Goal: Task Accomplishment & Management: Use online tool/utility

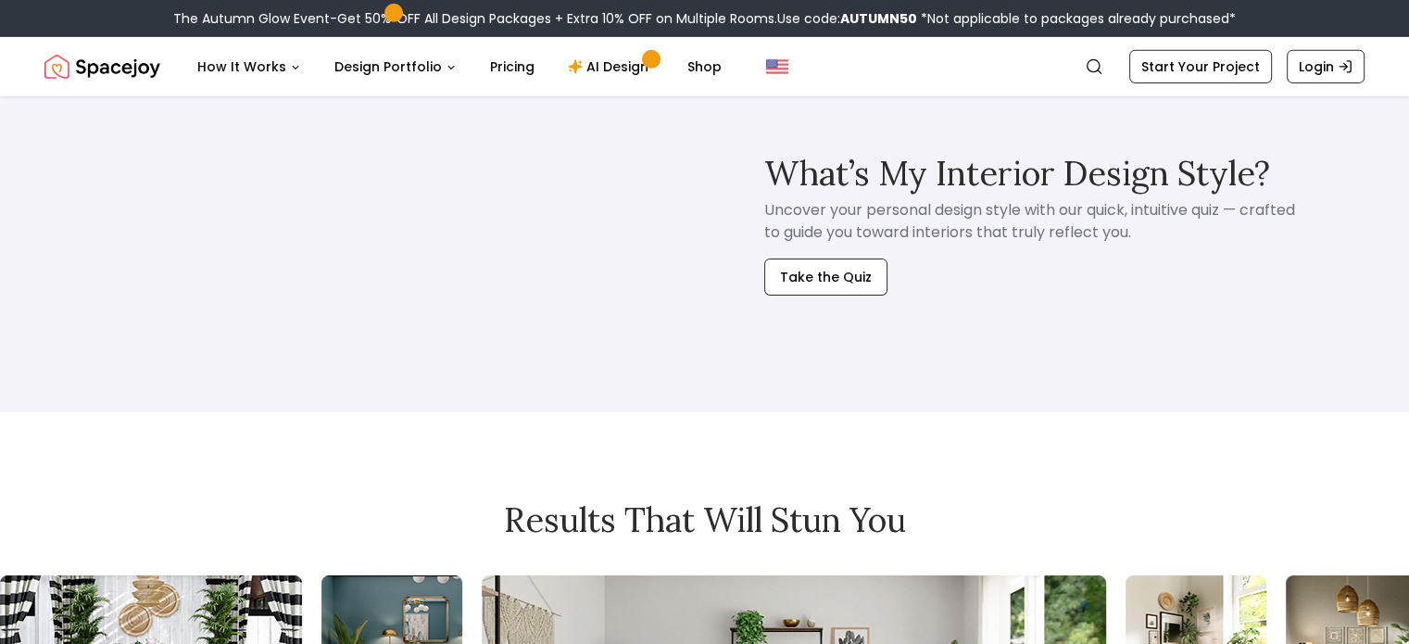
scroll to position [6022, 0]
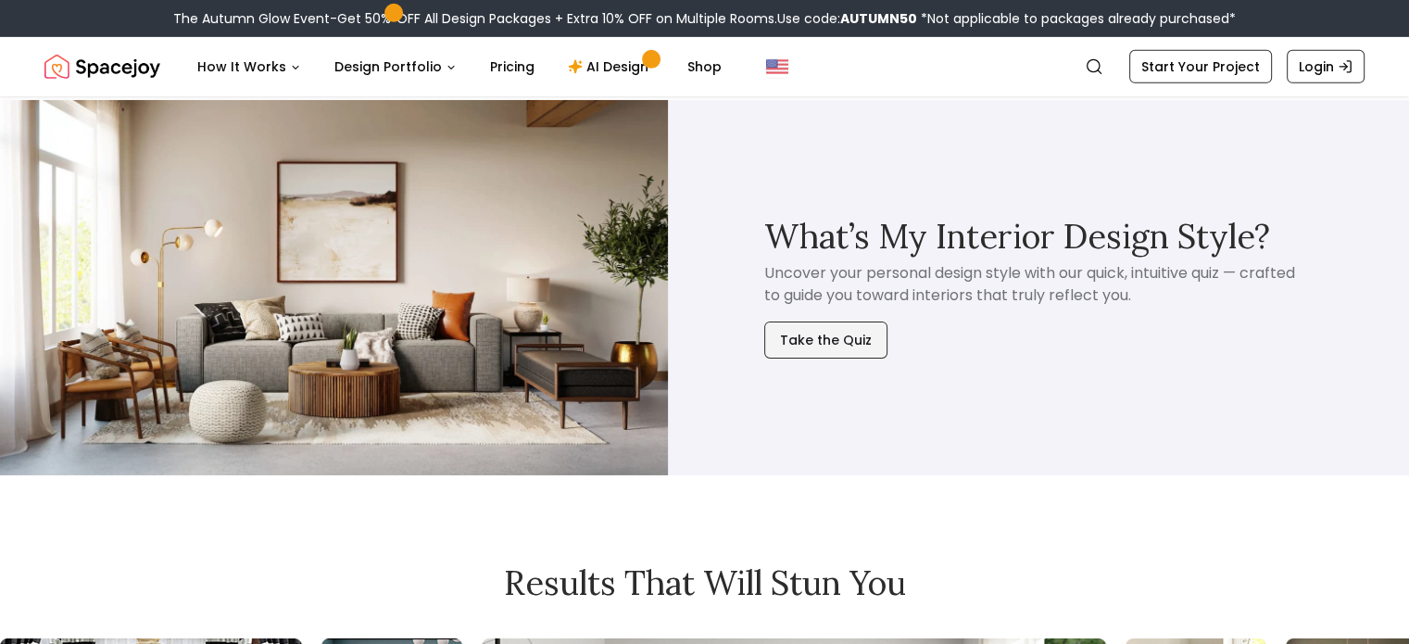
click at [823, 344] on button "Take the Quiz" at bounding box center [825, 339] width 123 height 37
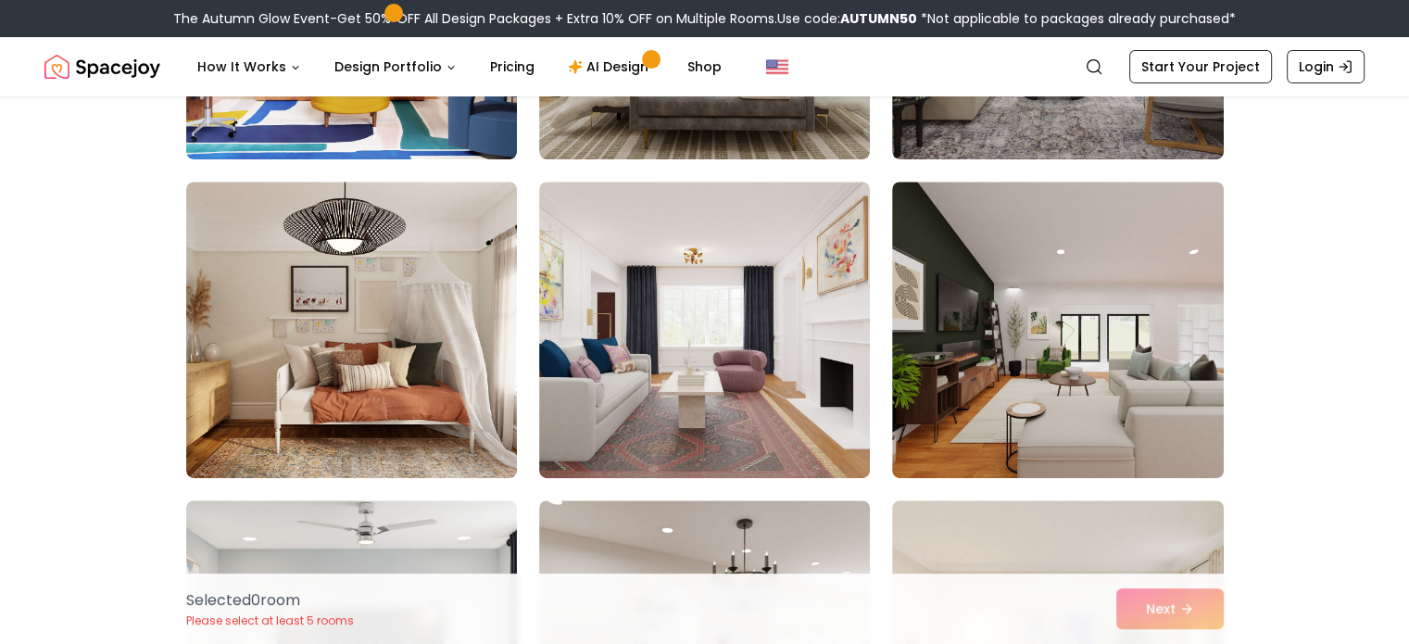
scroll to position [741, 0]
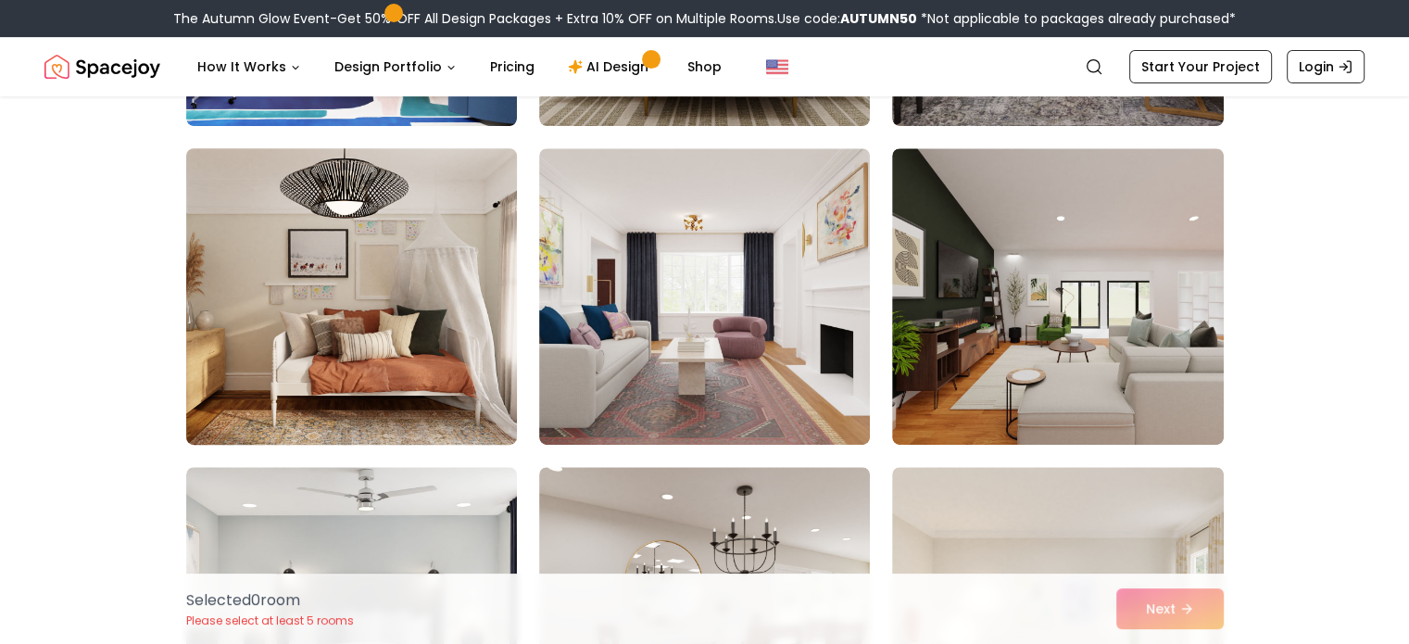
click at [417, 260] on img at bounding box center [351, 296] width 347 height 311
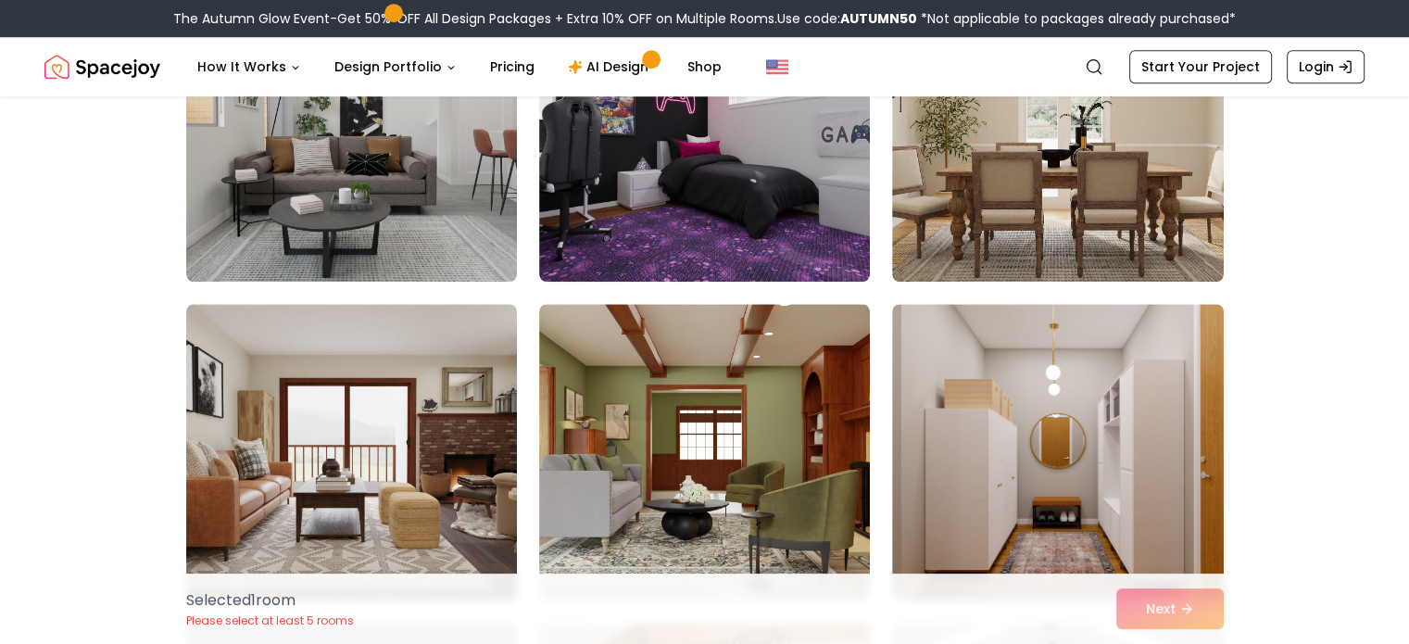
scroll to position [1575, 0]
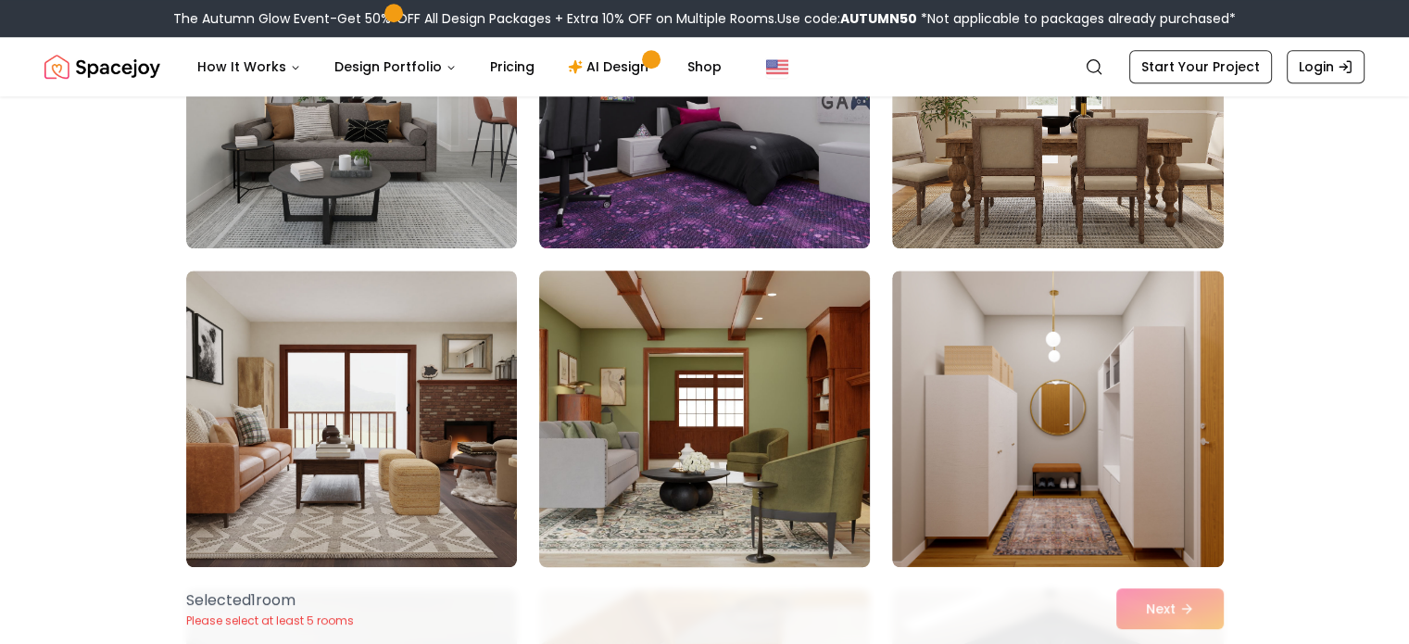
click at [704, 373] on img at bounding box center [704, 418] width 347 height 311
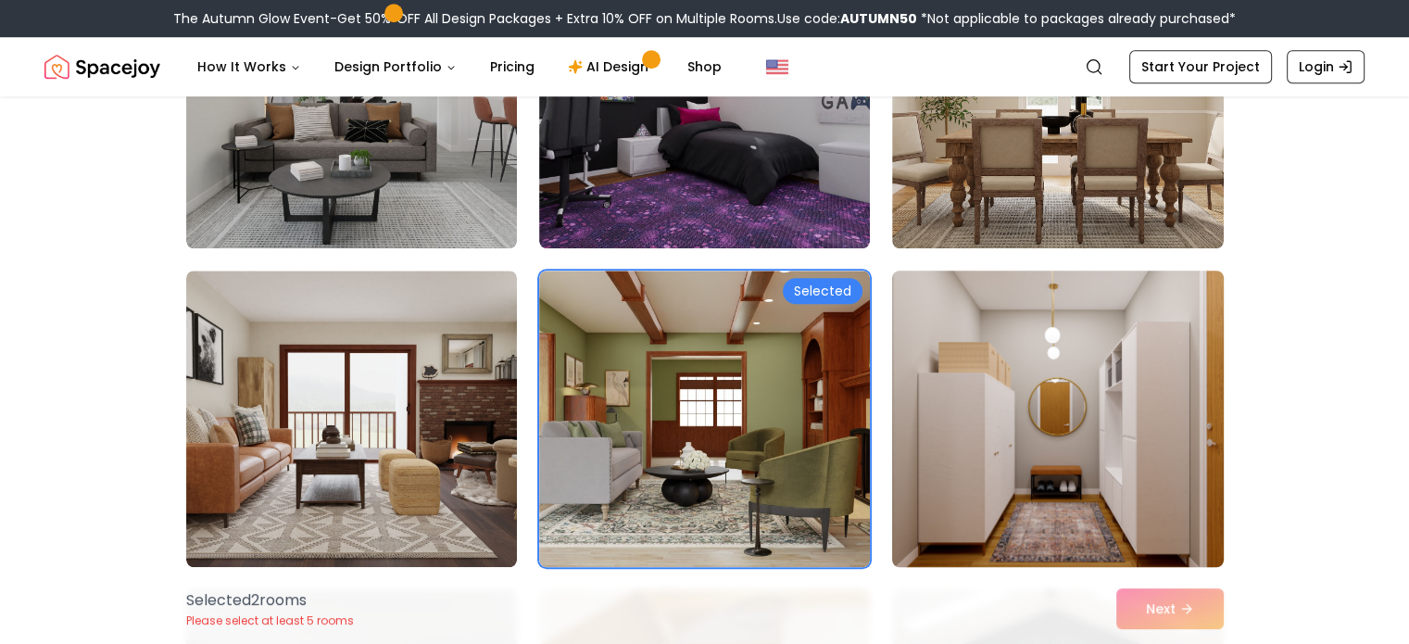
click at [1018, 388] on img at bounding box center [1057, 418] width 347 height 311
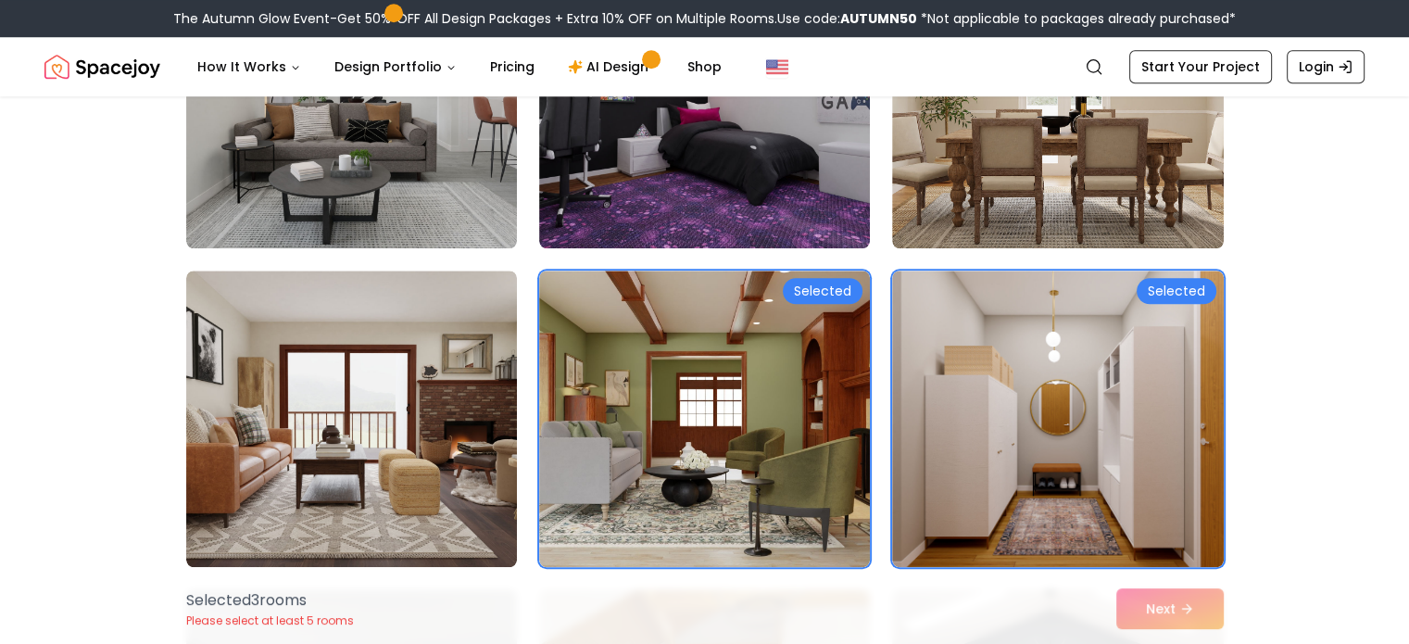
click at [175, 405] on div "Selected Selected Selected Selected 3 room s Please select at least 5 rooms Next" at bounding box center [704, 300] width 1067 height 3246
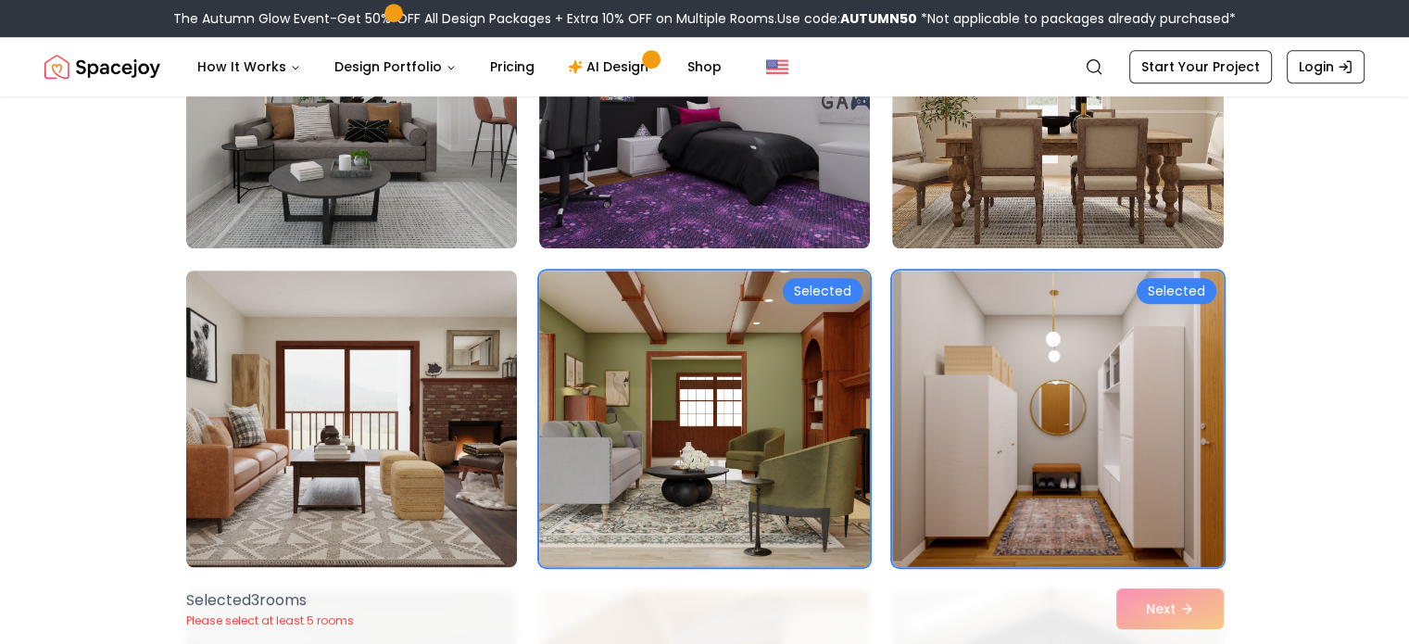
click at [291, 399] on img at bounding box center [351, 418] width 347 height 311
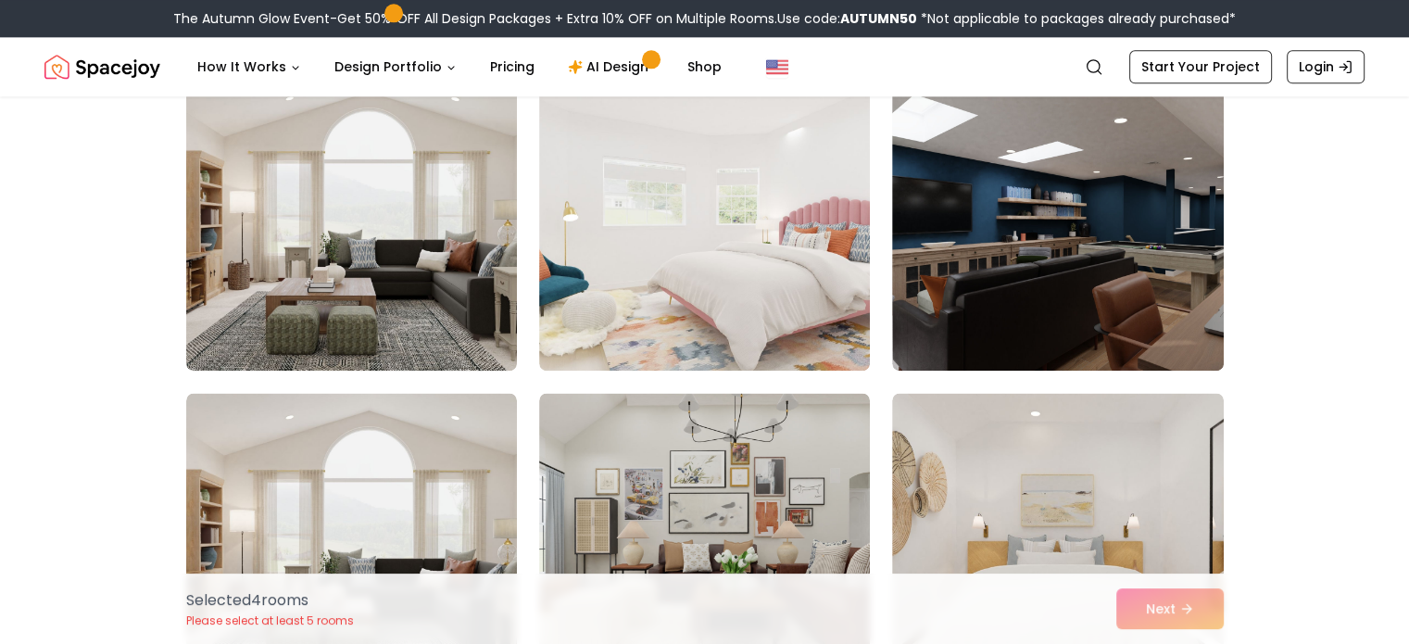
scroll to position [2594, 0]
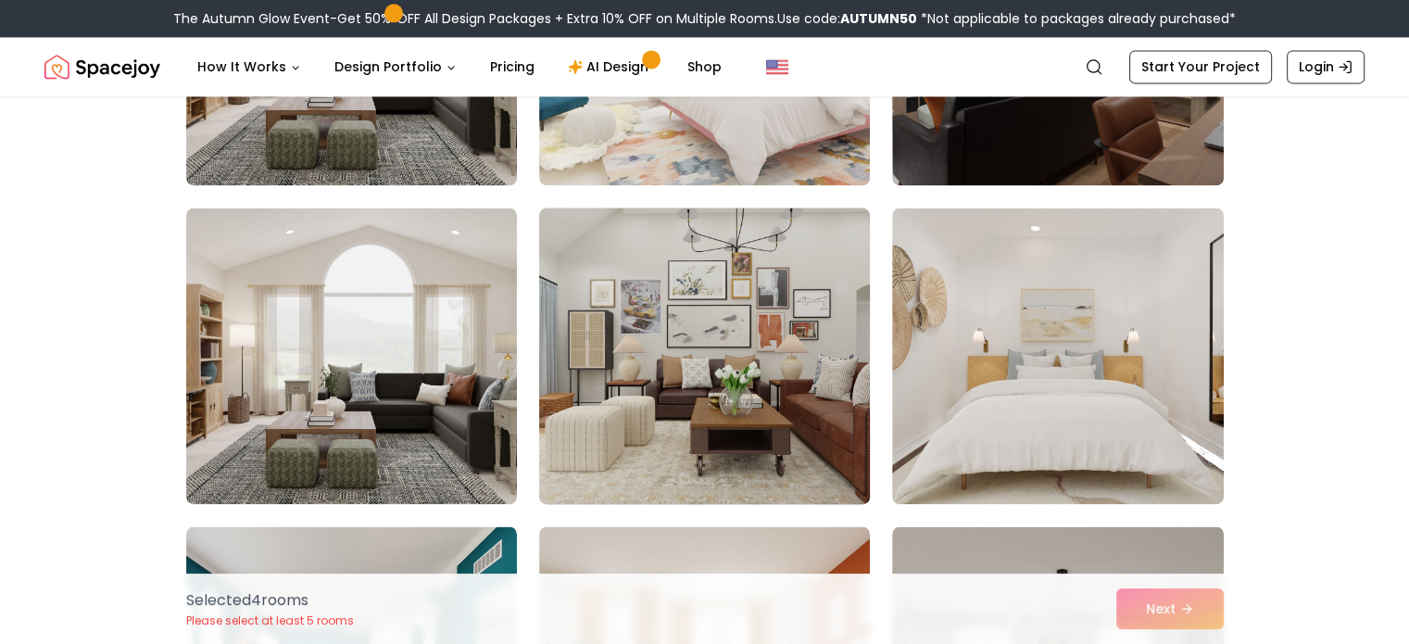
click at [753, 407] on img at bounding box center [704, 355] width 347 height 311
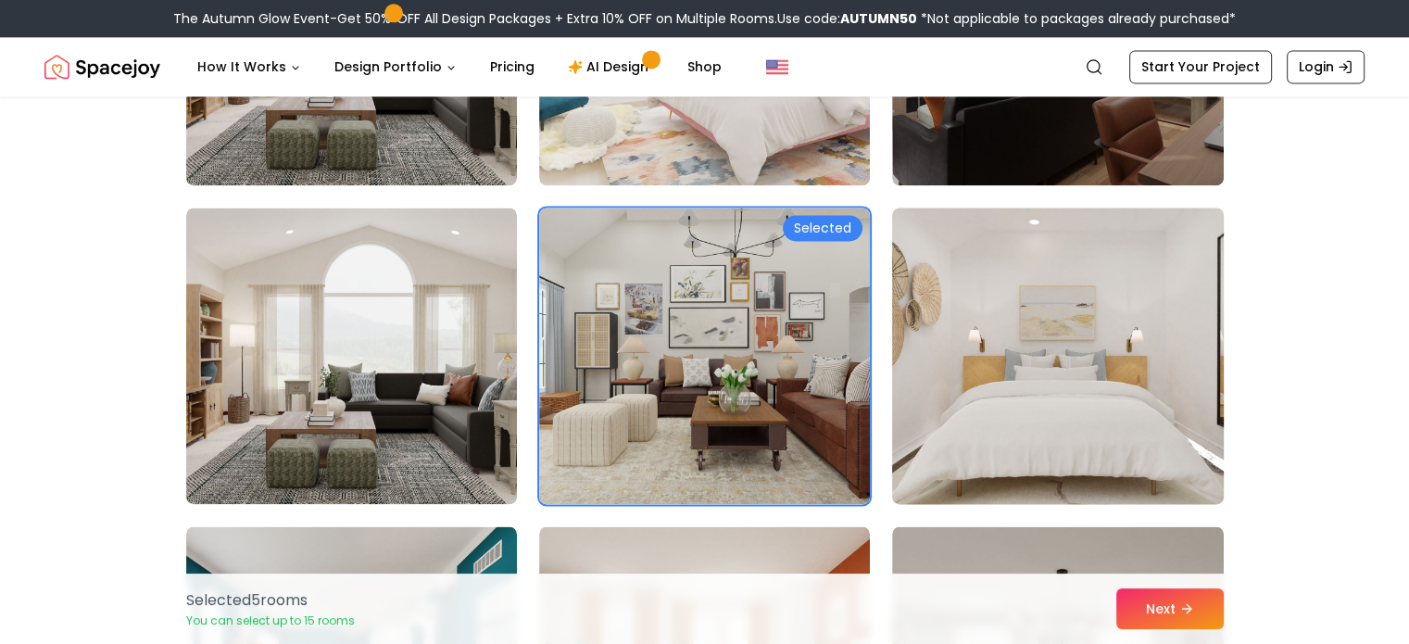
click at [1094, 398] on img at bounding box center [1057, 355] width 347 height 311
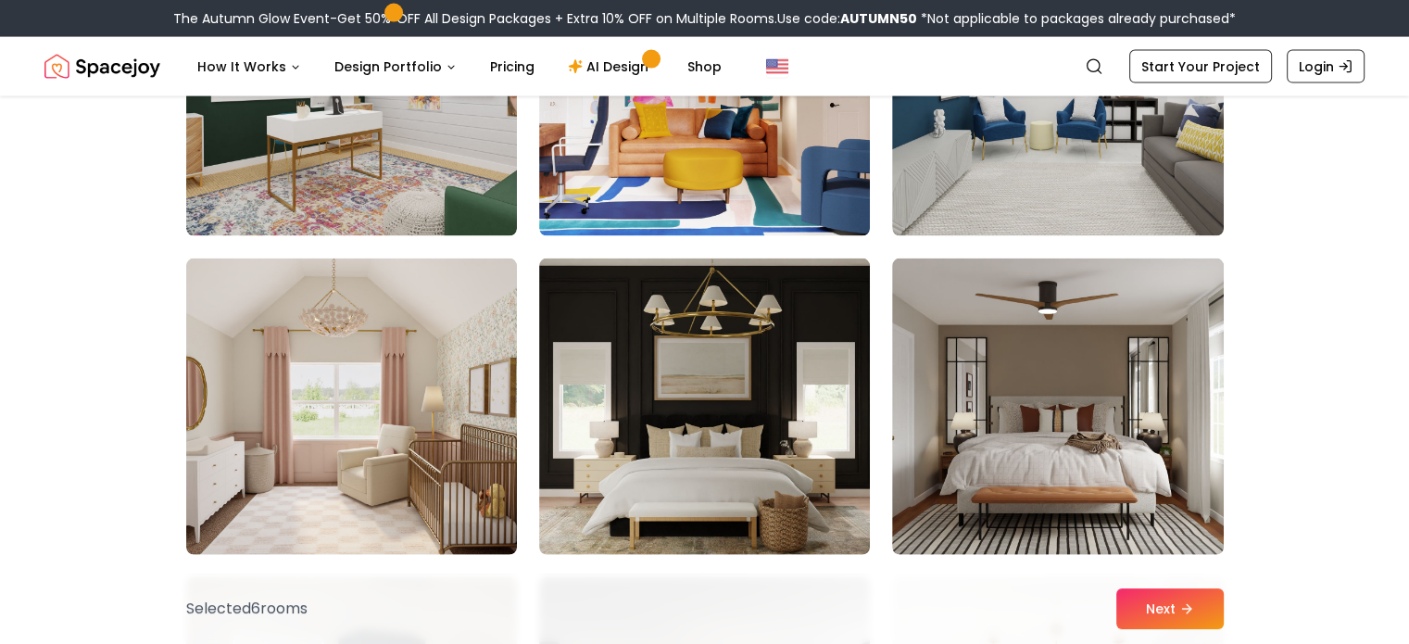
scroll to position [4169, 0]
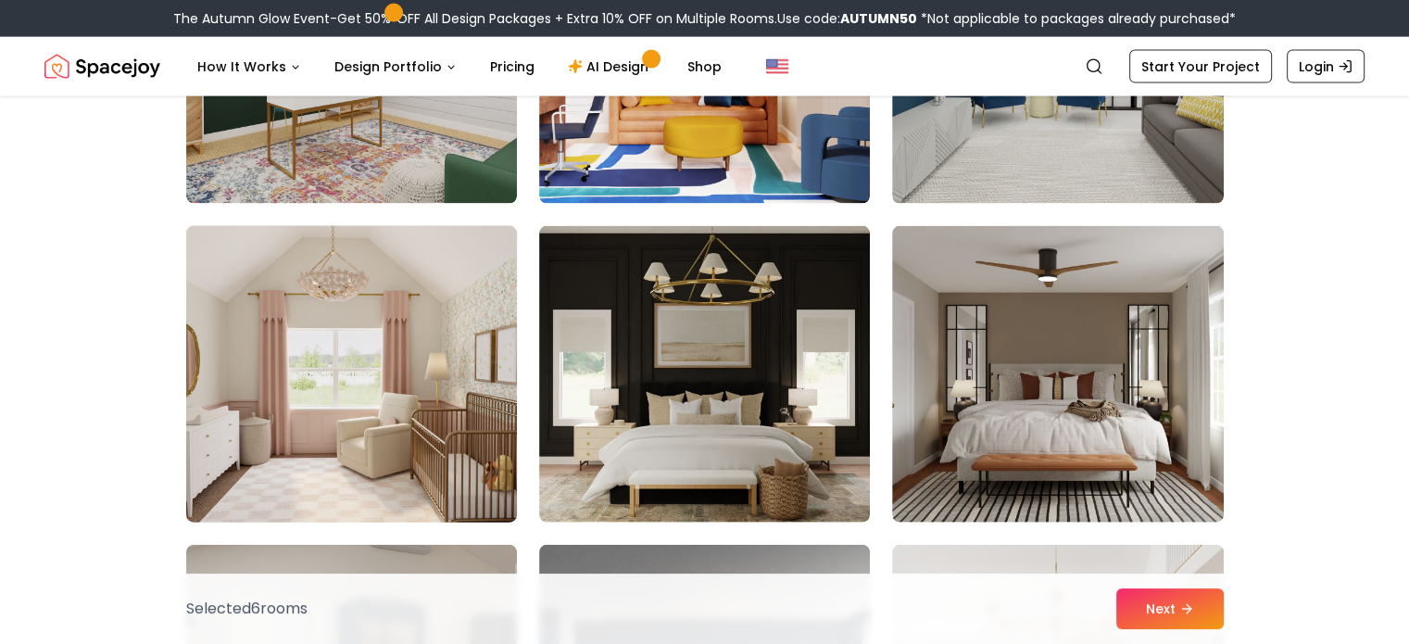
click at [437, 374] on img at bounding box center [351, 374] width 347 height 311
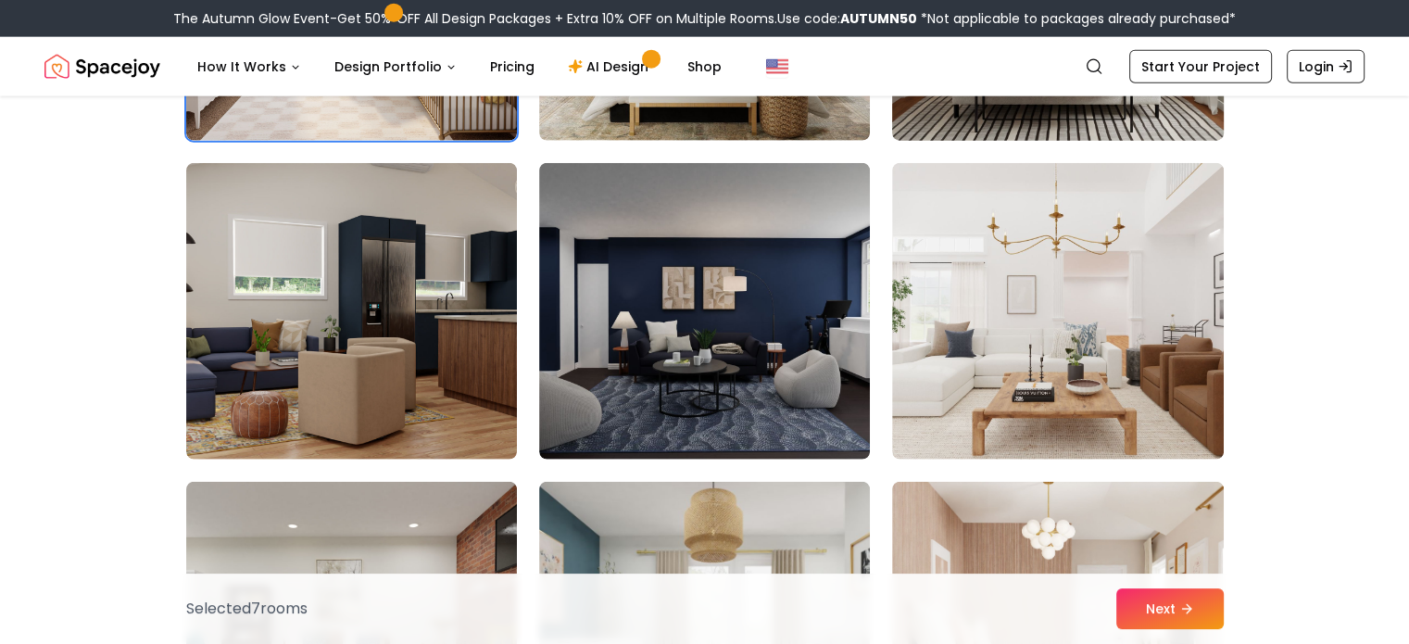
scroll to position [4632, 0]
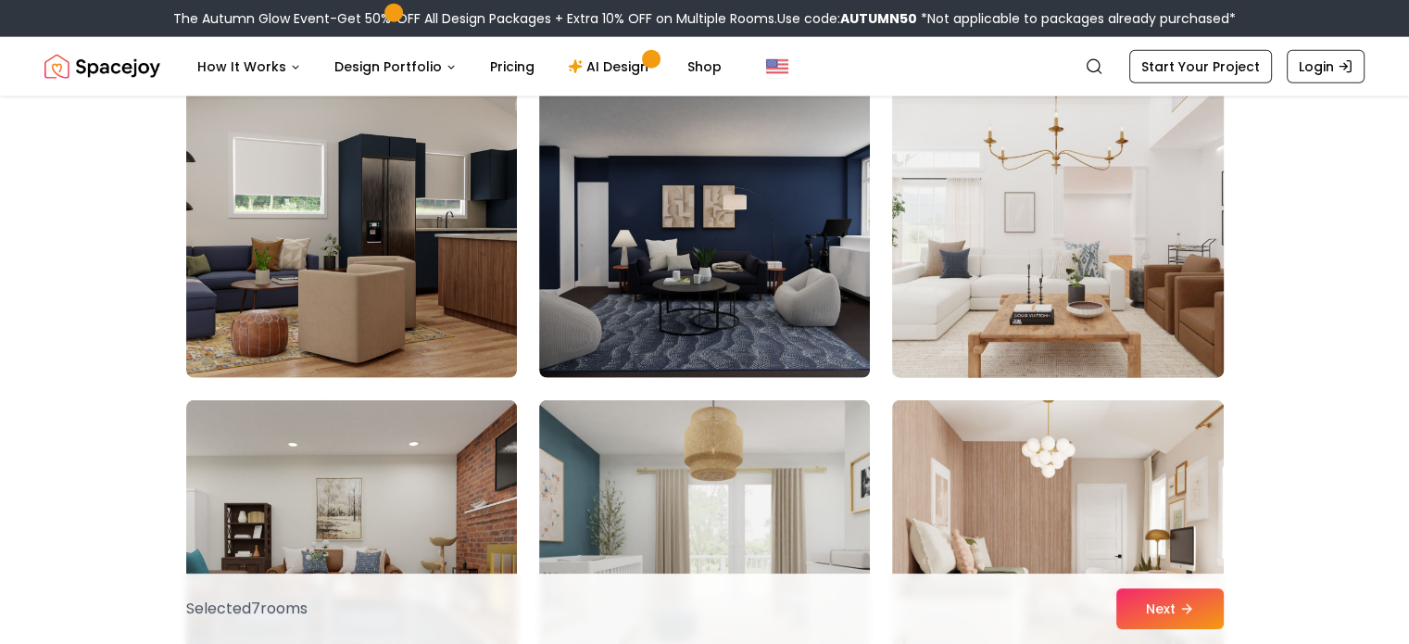
click at [984, 247] on img at bounding box center [1057, 229] width 347 height 311
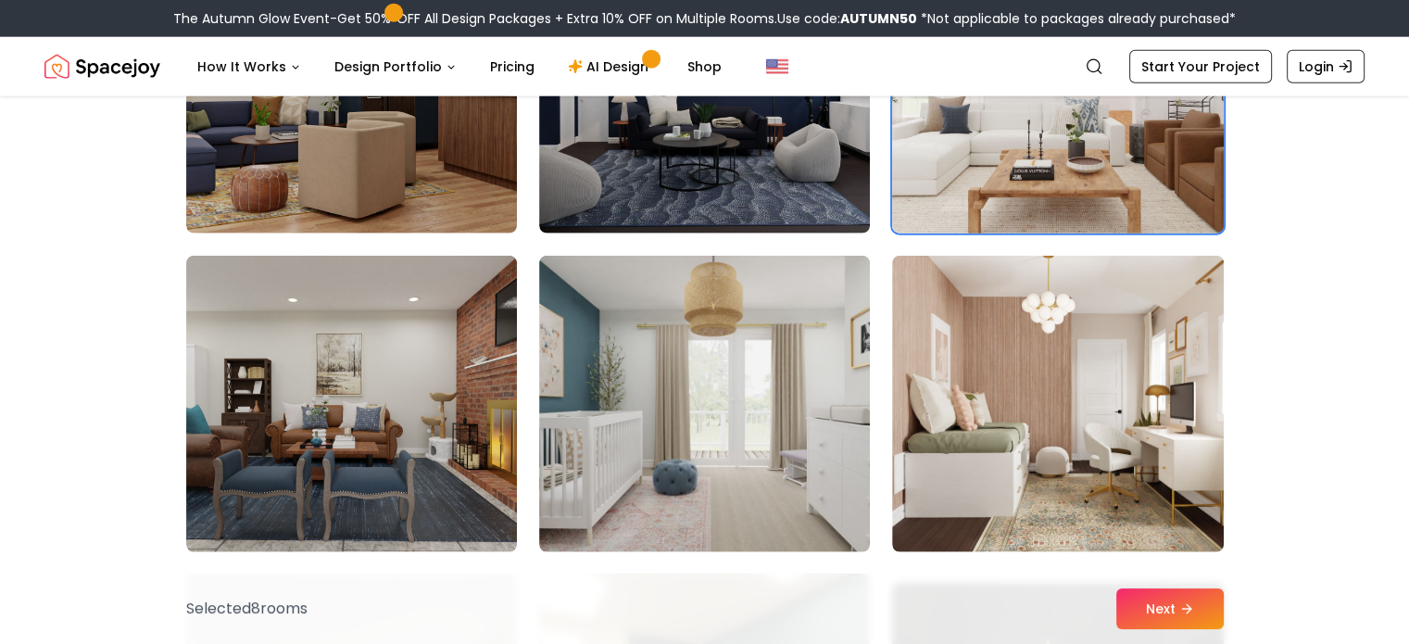
scroll to position [4817, 0]
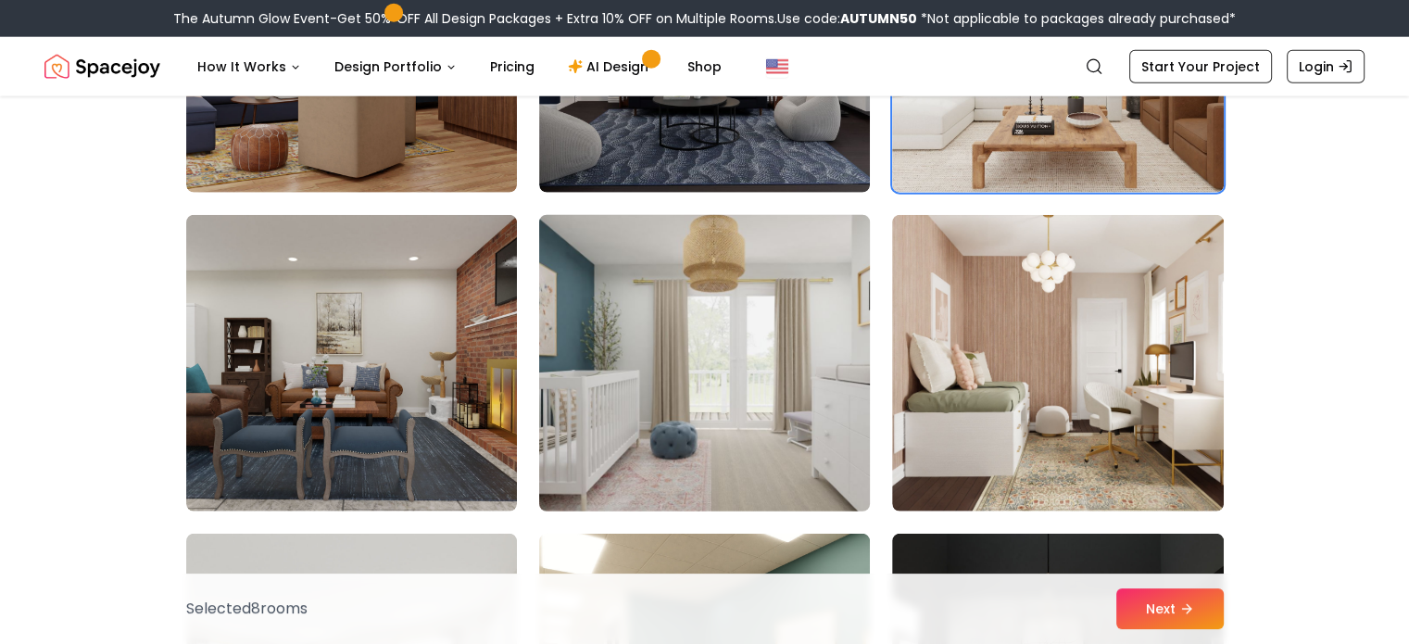
click at [795, 340] on img at bounding box center [704, 363] width 347 height 311
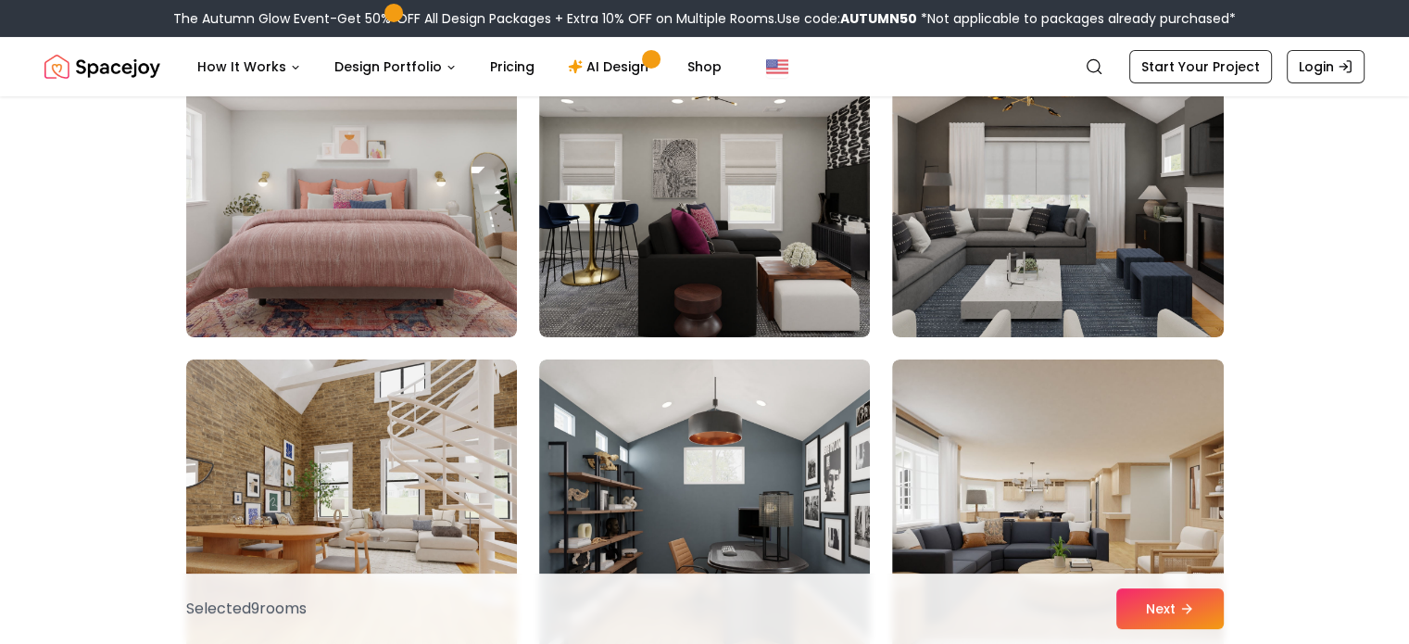
scroll to position [6670, 0]
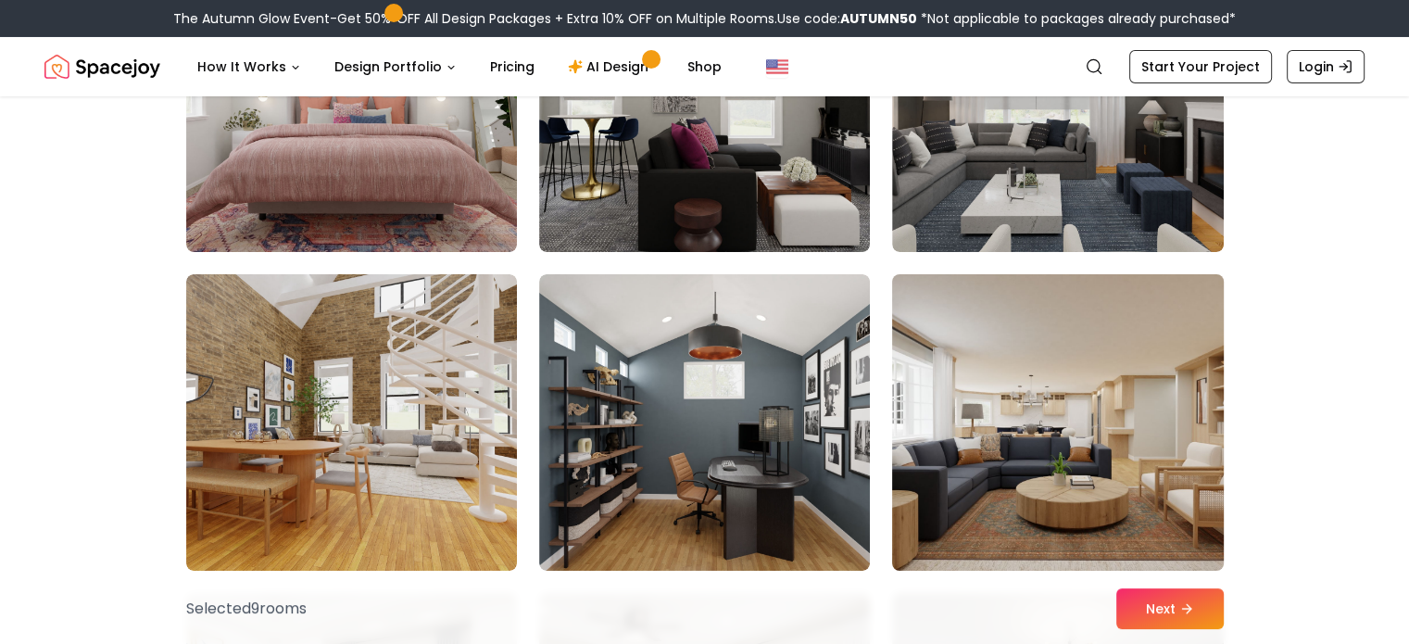
click at [1119, 392] on img at bounding box center [1057, 422] width 347 height 311
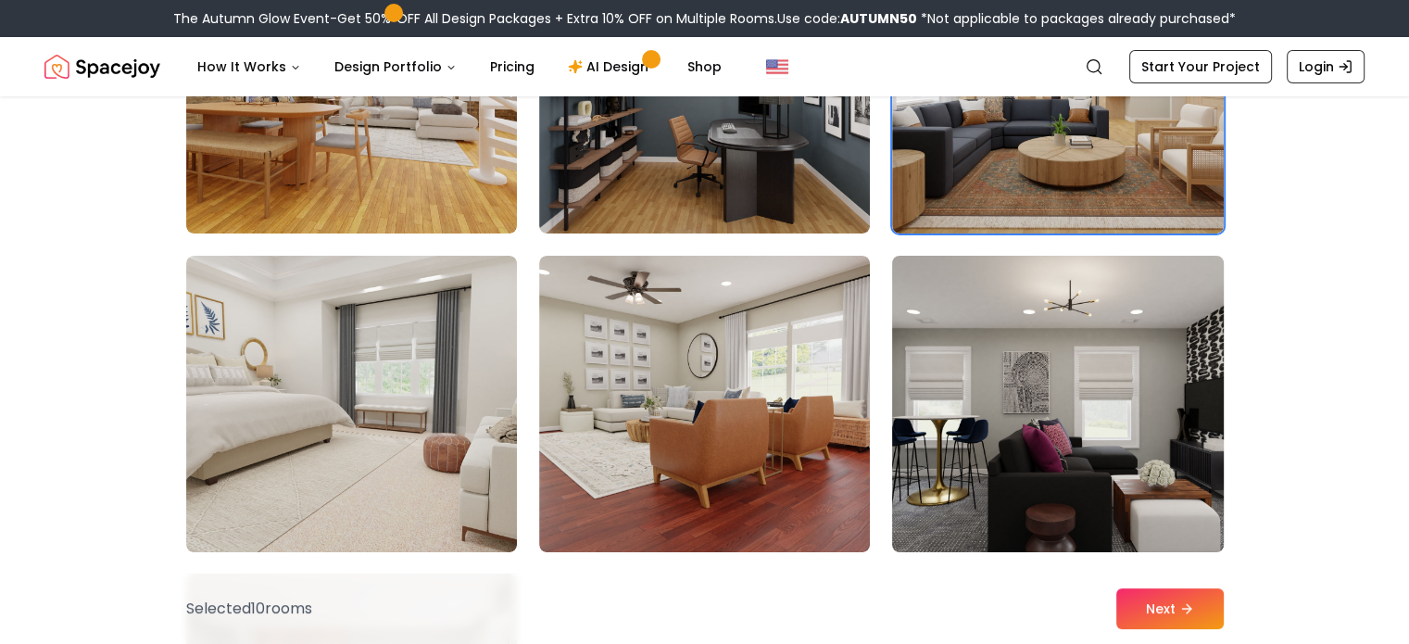
scroll to position [7041, 0]
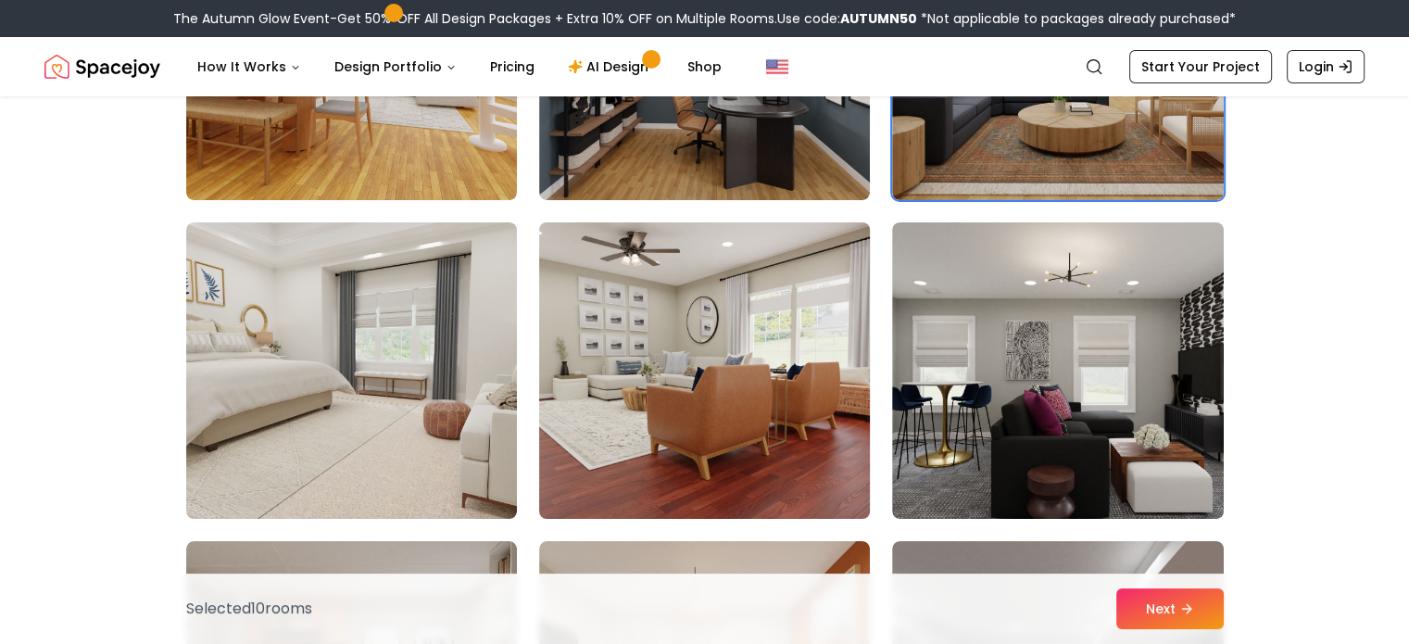
click at [731, 370] on img at bounding box center [704, 370] width 347 height 311
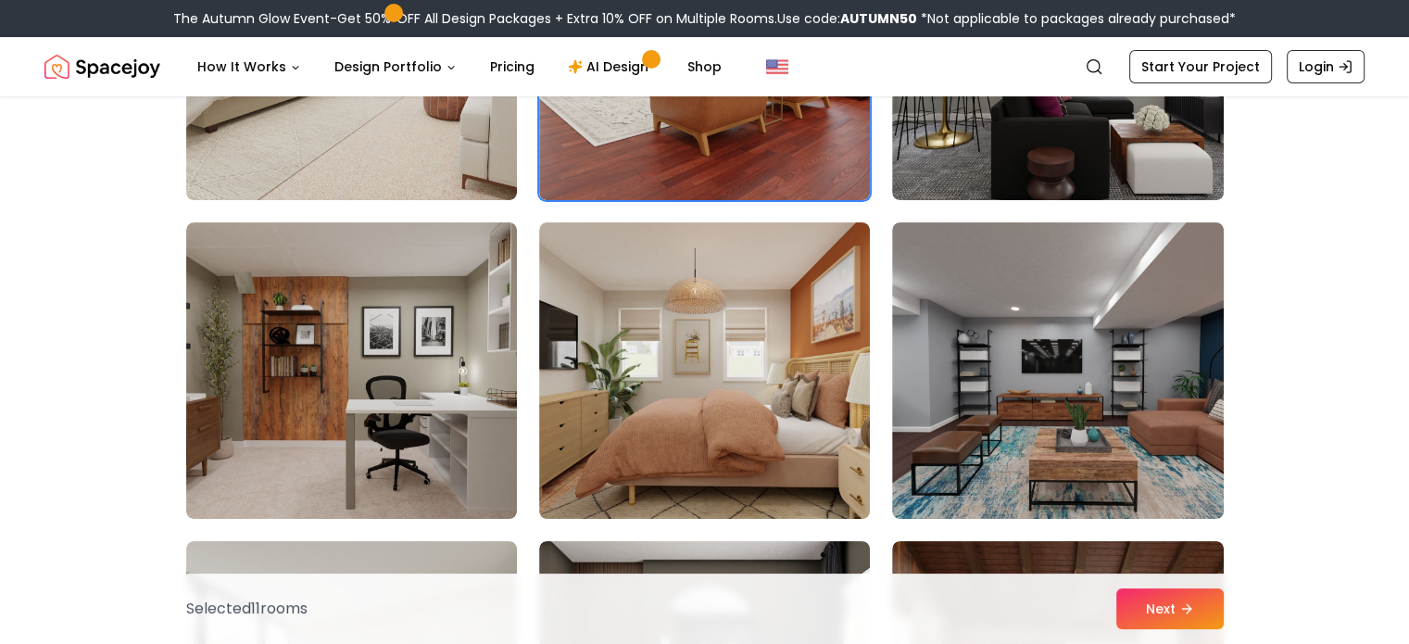
scroll to position [7504, 0]
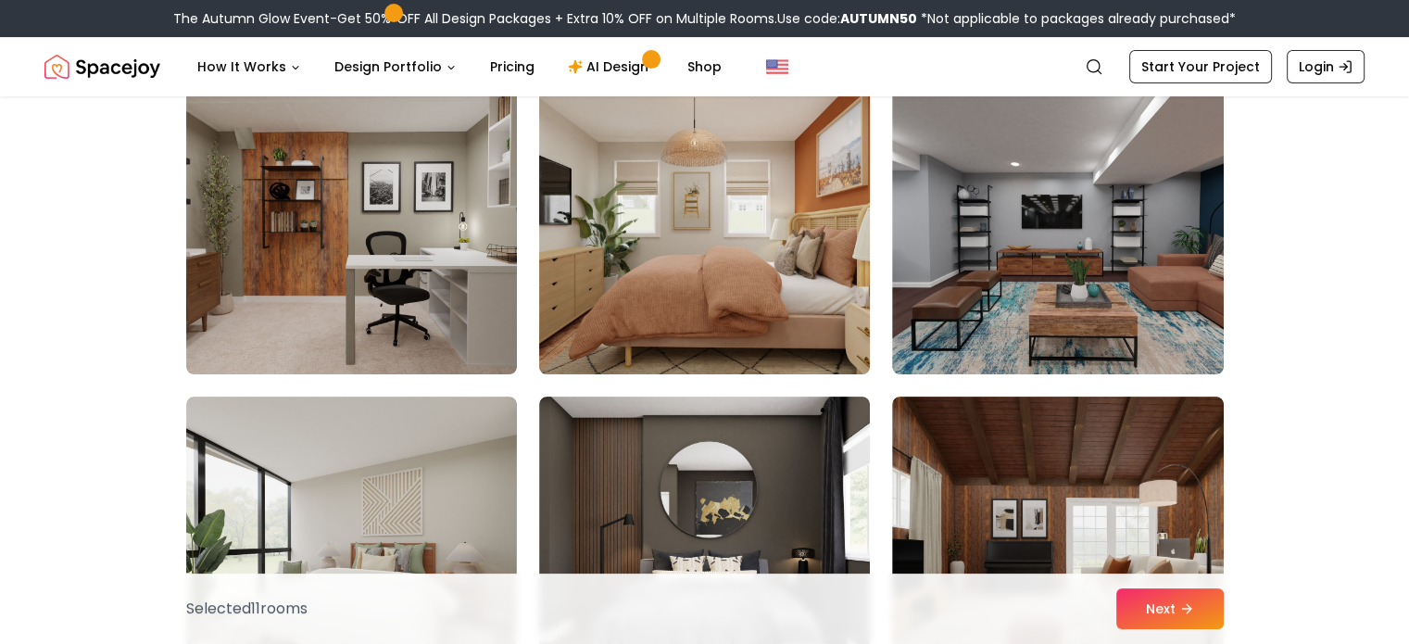
click at [714, 239] on img at bounding box center [704, 225] width 347 height 311
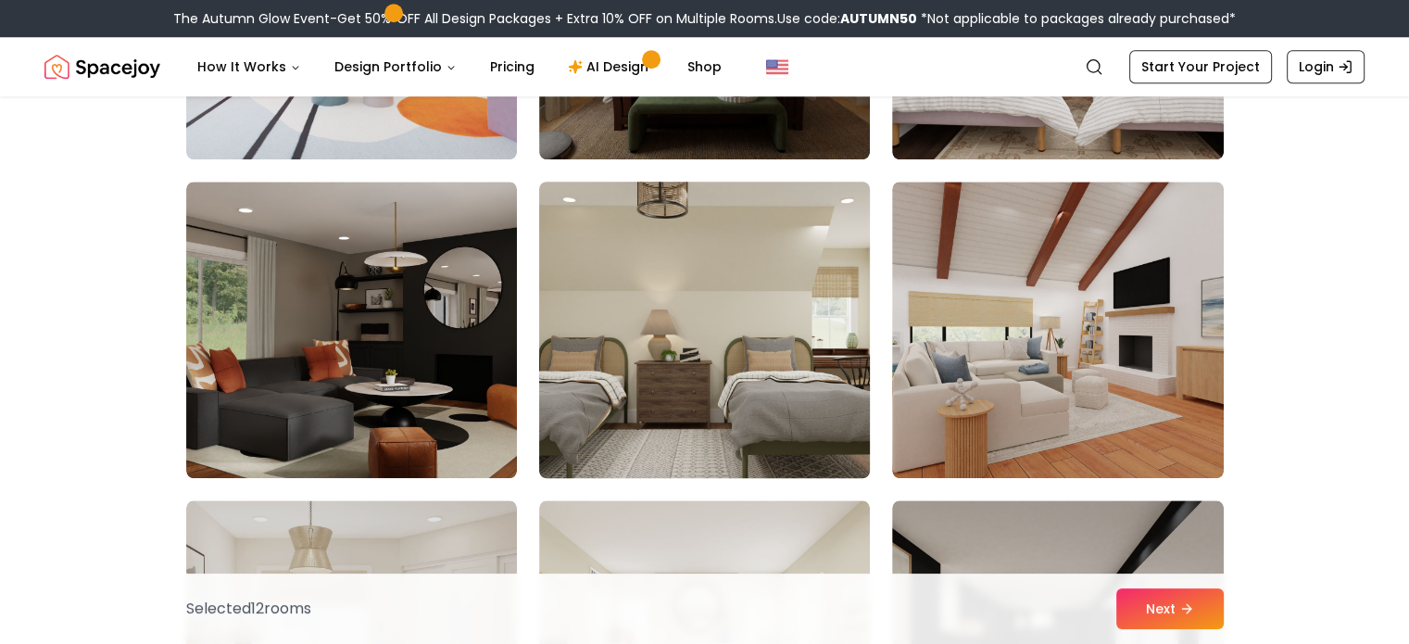
scroll to position [8708, 0]
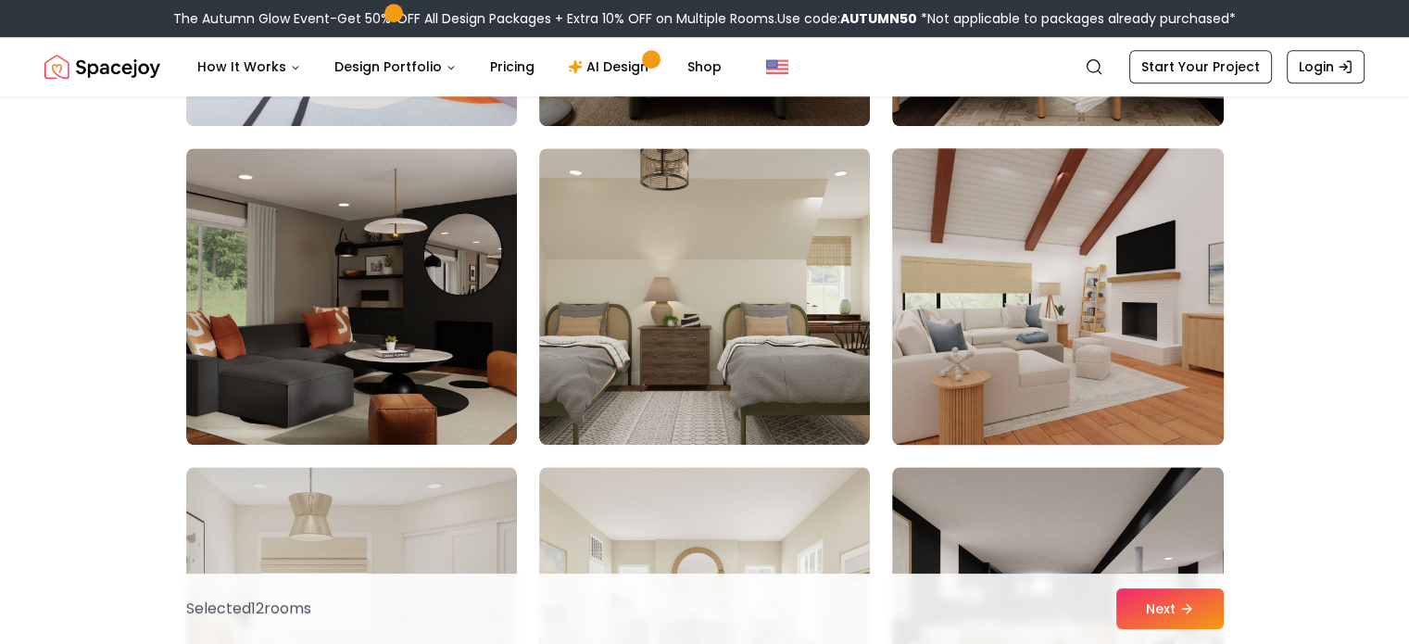
click at [1031, 337] on img at bounding box center [1057, 296] width 347 height 311
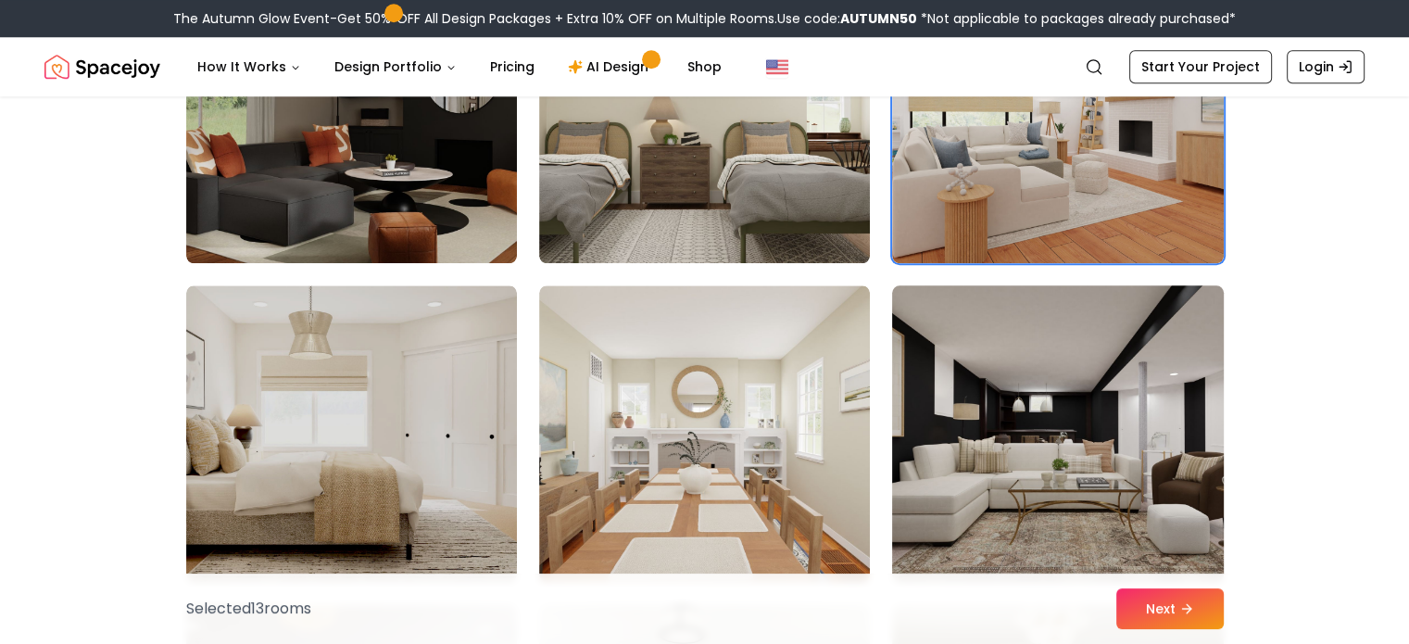
scroll to position [8893, 0]
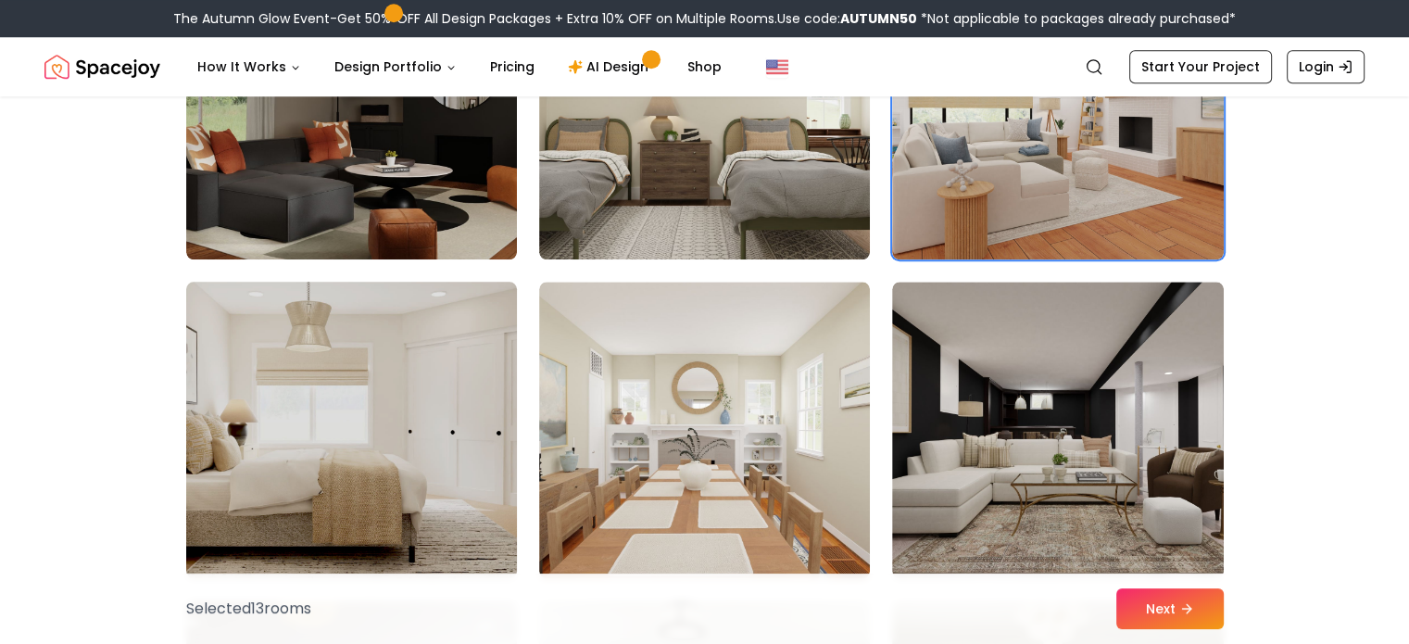
click at [351, 429] on img at bounding box center [351, 429] width 347 height 311
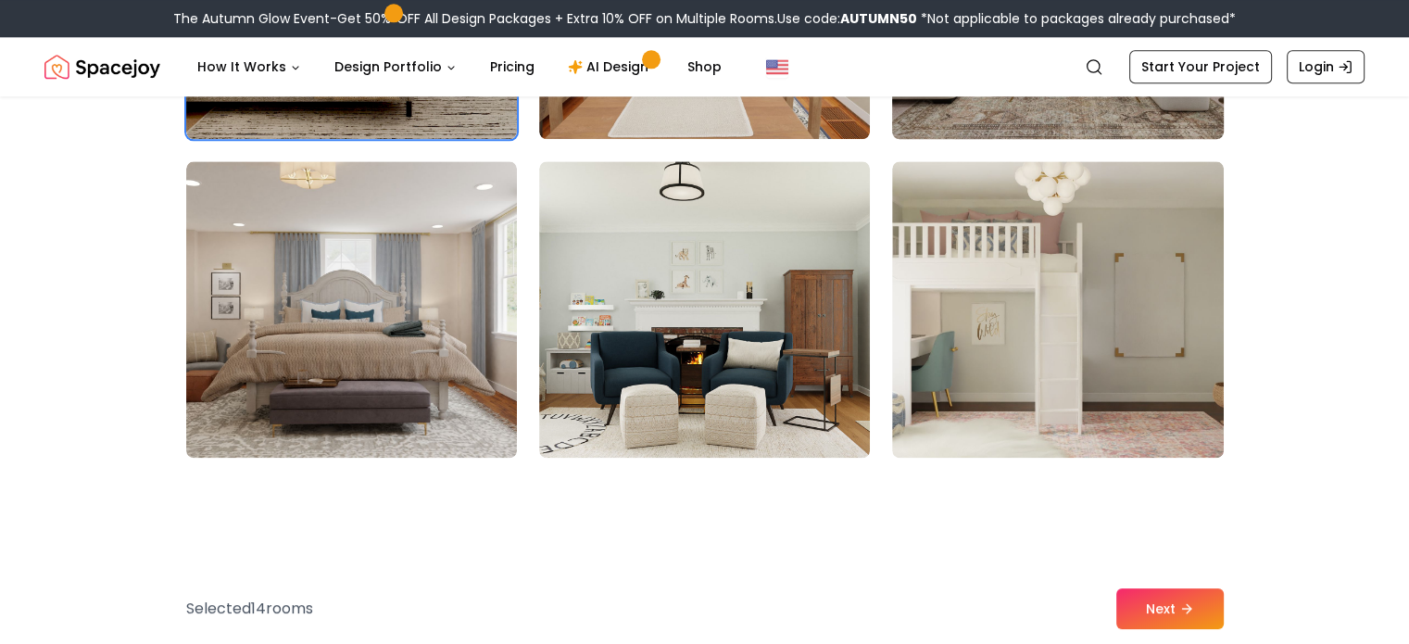
scroll to position [9357, 0]
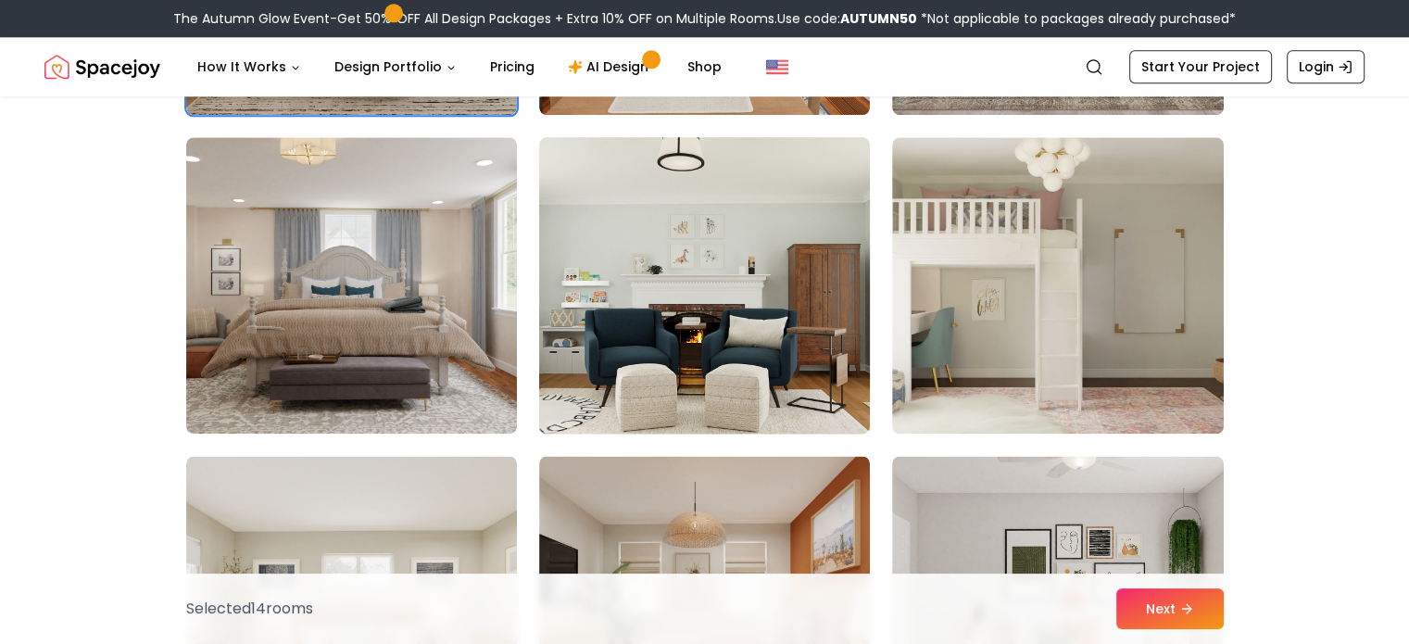
click at [728, 303] on img at bounding box center [704, 285] width 347 height 311
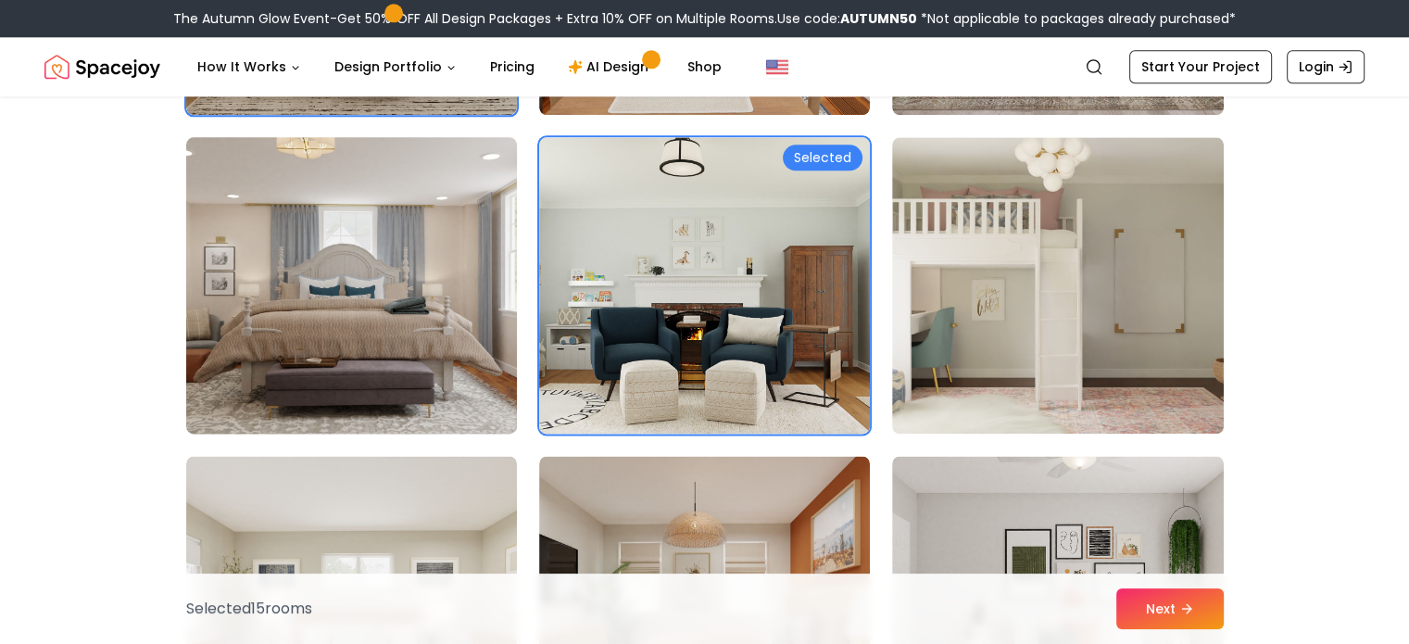
click at [411, 284] on img at bounding box center [351, 285] width 347 height 311
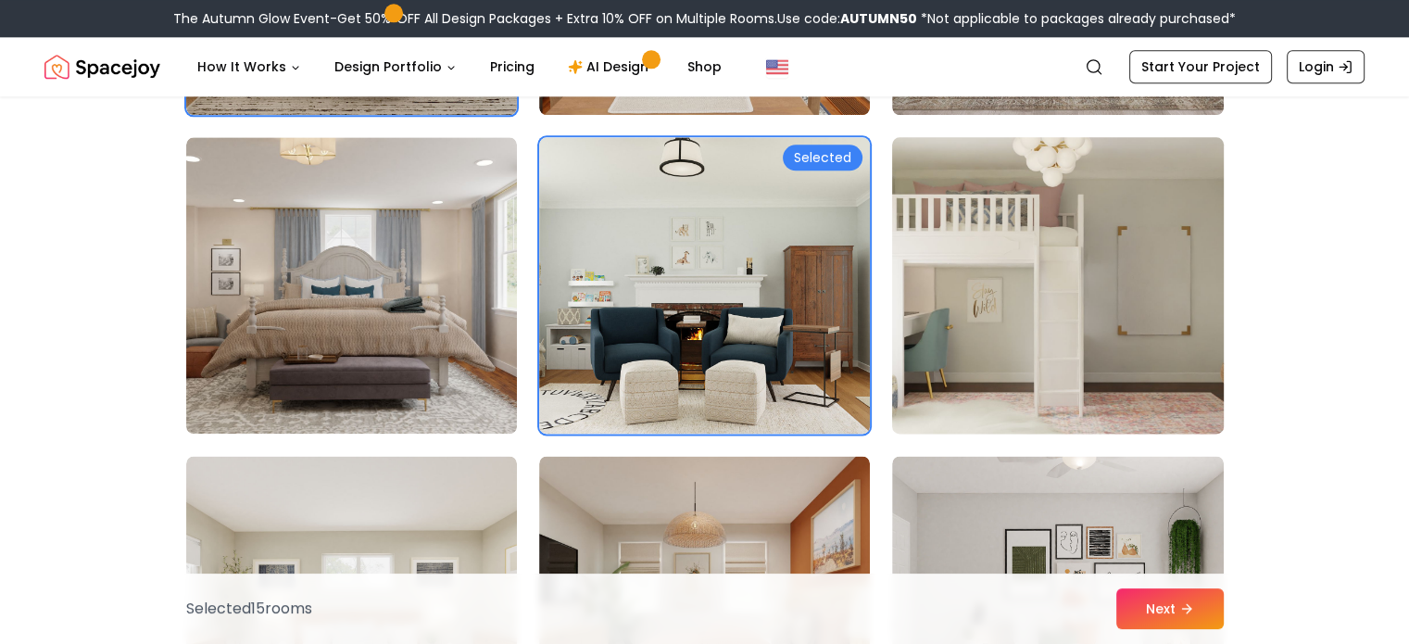
click at [1129, 329] on img at bounding box center [1057, 285] width 347 height 311
click at [1089, 272] on img at bounding box center [1057, 285] width 347 height 311
click at [1060, 314] on img at bounding box center [1057, 285] width 347 height 311
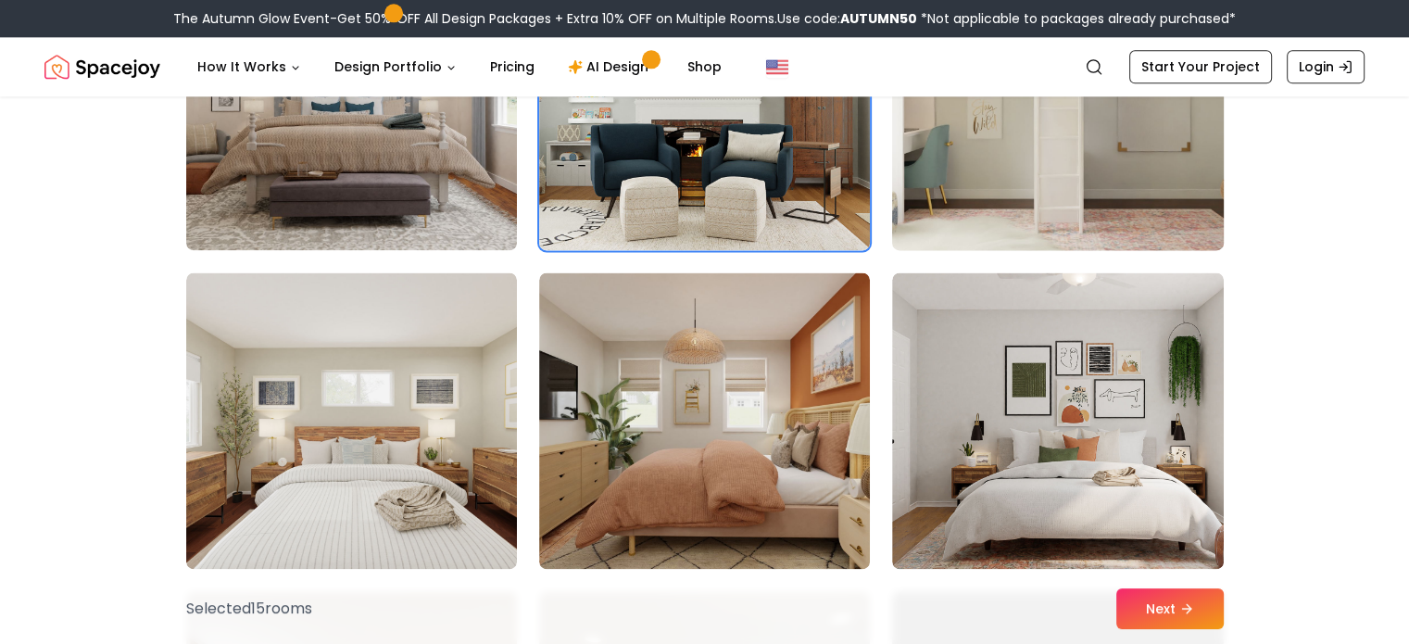
scroll to position [9542, 0]
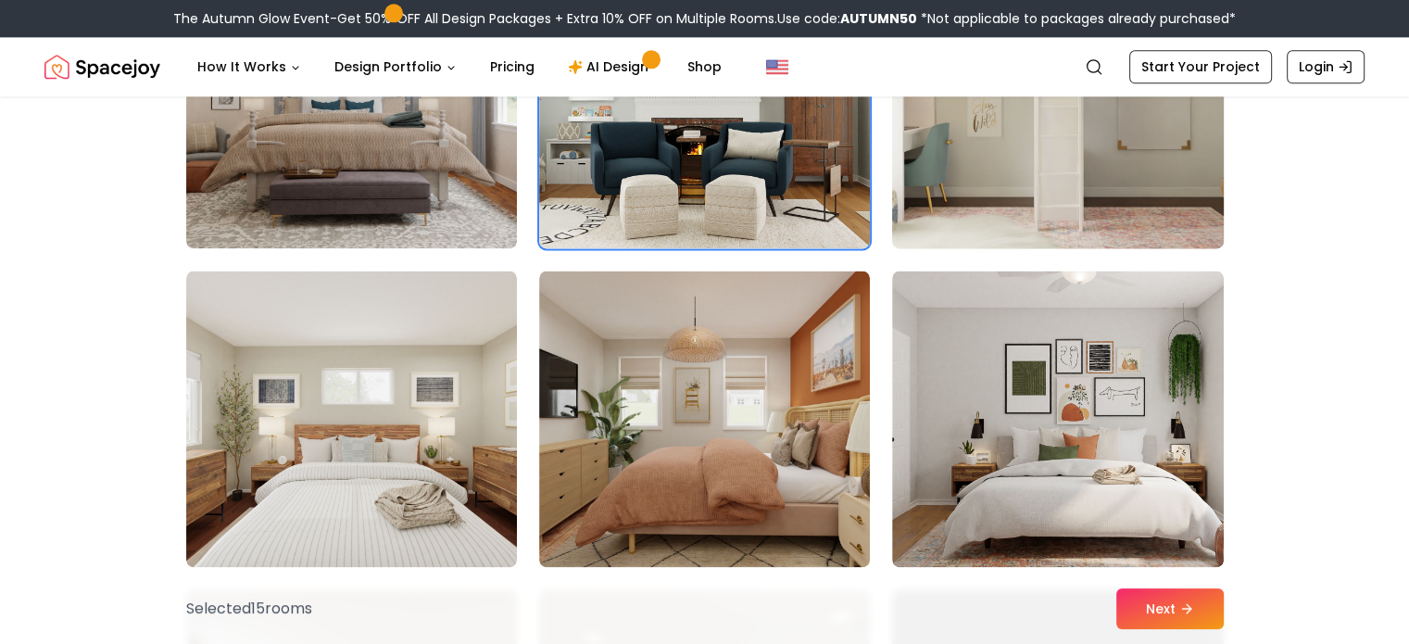
click at [994, 205] on img at bounding box center [1057, 99] width 347 height 311
click at [1147, 608] on button "Next" at bounding box center [1169, 608] width 107 height 41
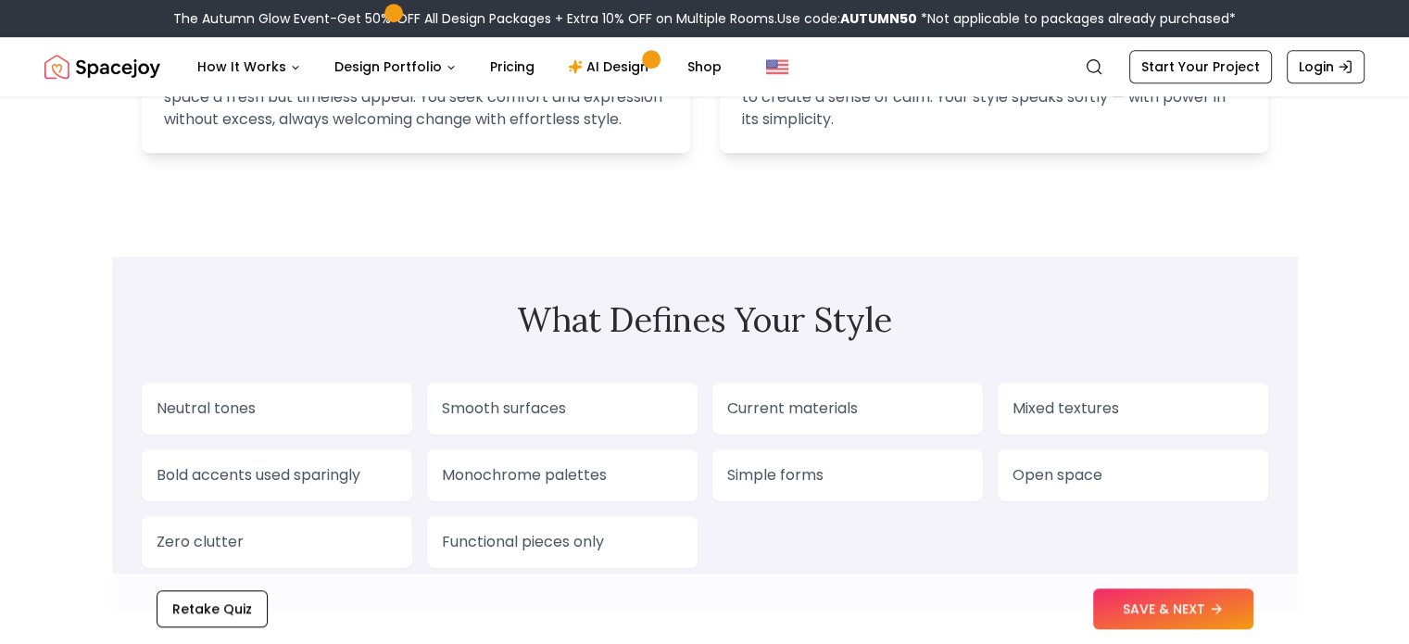
scroll to position [1390, 0]
